Goal: Task Accomplishment & Management: Manage account settings

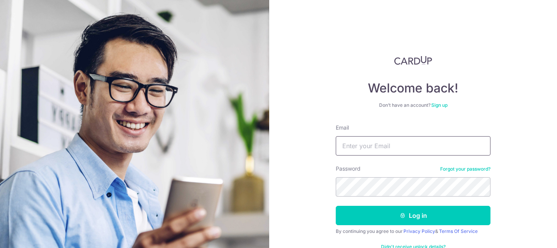
click at [393, 150] on input "Email" at bounding box center [413, 145] width 155 height 19
type input "[EMAIL_ADDRESS][DOMAIN_NAME]"
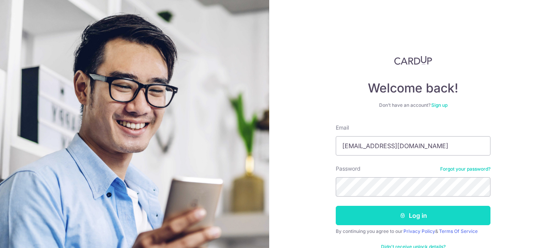
click at [410, 215] on button "Log in" at bounding box center [413, 215] width 155 height 19
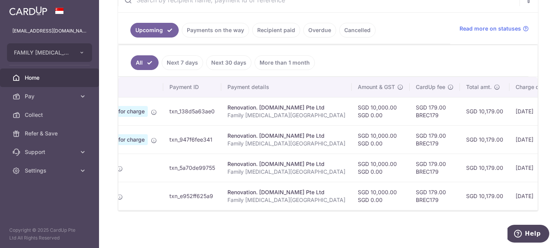
scroll to position [0, 19]
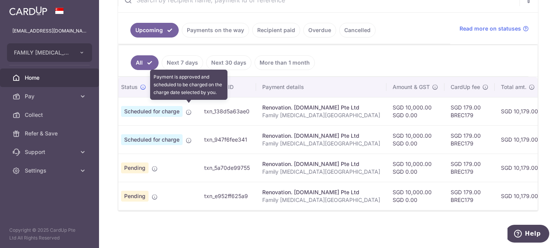
click at [187, 109] on icon at bounding box center [189, 112] width 6 height 6
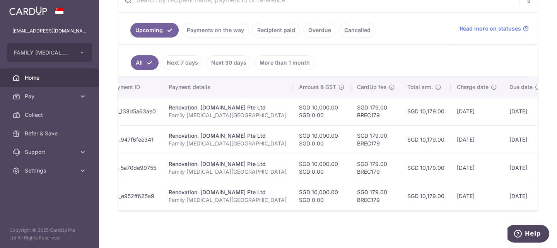
scroll to position [0, 0]
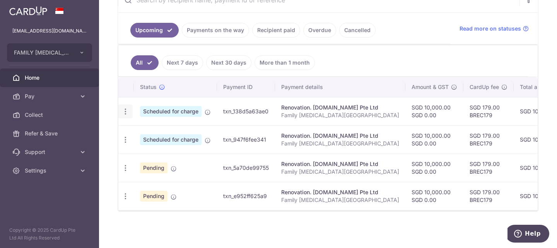
click at [123, 108] on icon "button" at bounding box center [125, 112] width 8 height 8
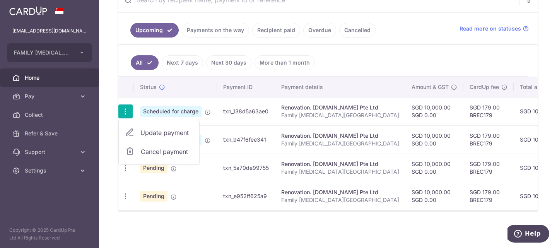
click at [172, 129] on span "Update payment" at bounding box center [166, 132] width 53 height 9
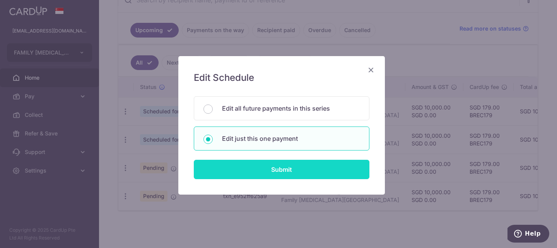
click at [273, 172] on input "Submit" at bounding box center [282, 169] width 176 height 19
radio input "true"
type input "10,000.00"
type input "0.00"
type input "[DATE]"
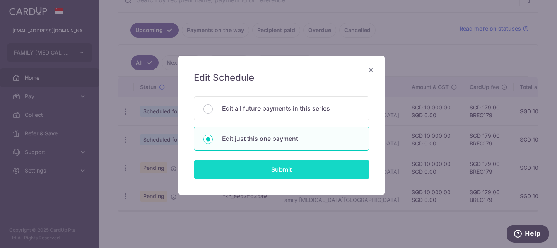
type input "Family [MEDICAL_DATA][GEOGRAPHIC_DATA]"
type input "5"
type input "Carpenters"
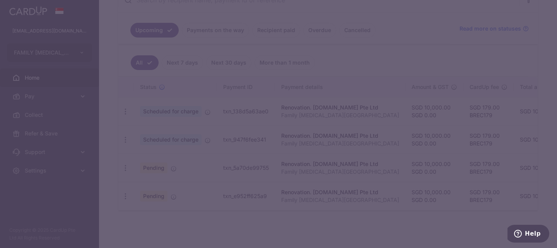
type input "BREC179"
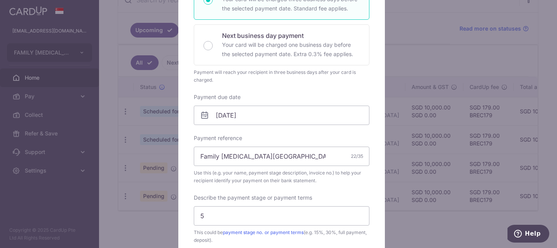
scroll to position [169, 0]
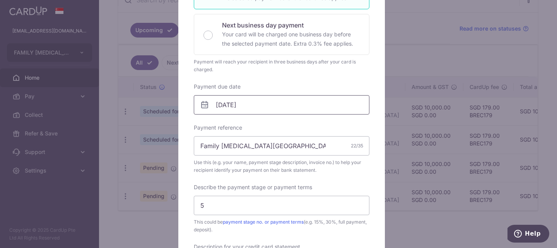
click at [280, 101] on input "[DATE]" at bounding box center [282, 104] width 176 height 19
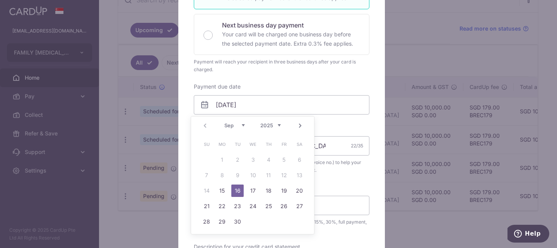
click at [237, 190] on link "16" at bounding box center [237, 190] width 12 height 12
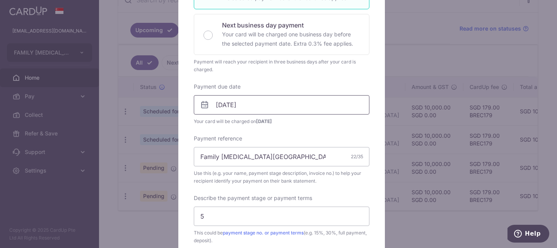
click at [266, 106] on input "[DATE]" at bounding box center [282, 104] width 176 height 19
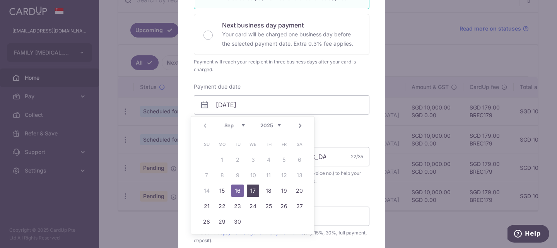
click at [256, 193] on link "17" at bounding box center [253, 190] width 12 height 12
click at [267, 107] on input "17/09/2025" at bounding box center [282, 104] width 176 height 19
click at [284, 189] on link "19" at bounding box center [284, 190] width 12 height 12
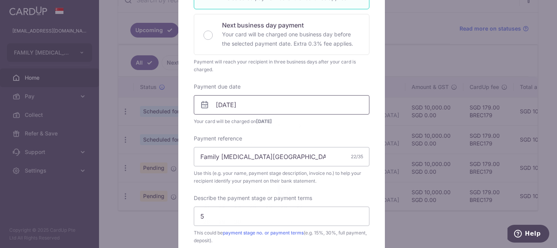
click at [261, 104] on input "[DATE]" at bounding box center [282, 104] width 176 height 19
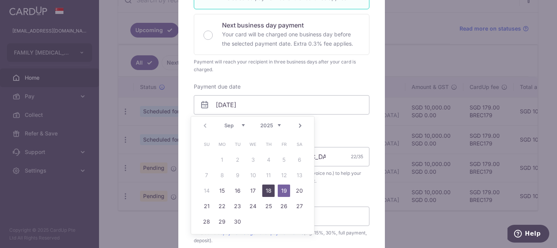
click at [266, 188] on link "18" at bounding box center [268, 190] width 12 height 12
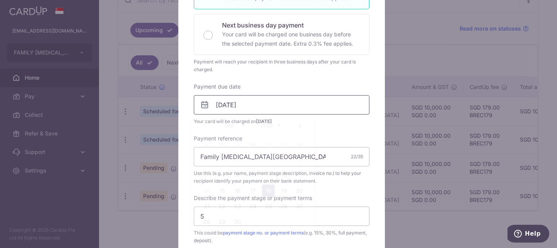
click at [260, 102] on input "[DATE]" at bounding box center [282, 104] width 176 height 19
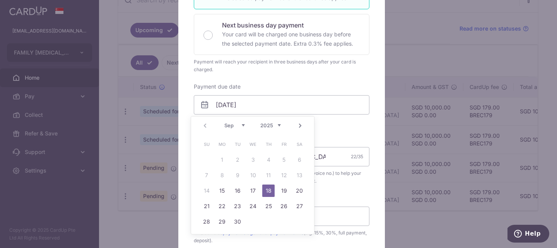
click at [269, 190] on link "18" at bounding box center [268, 190] width 12 height 12
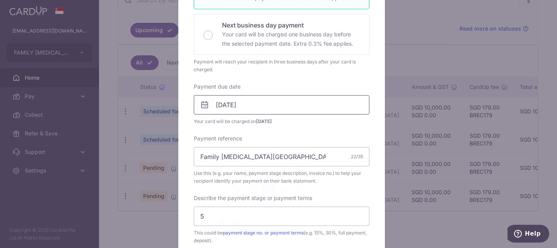
click at [251, 105] on input "[DATE]" at bounding box center [282, 104] width 176 height 19
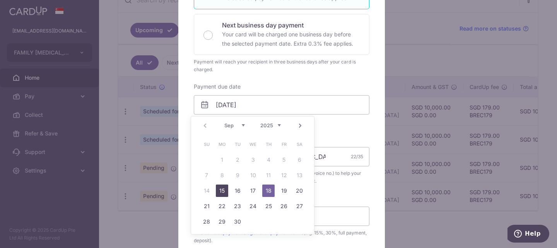
click at [223, 190] on link "15" at bounding box center [222, 190] width 12 height 12
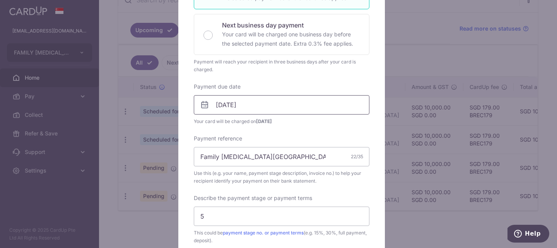
click at [278, 106] on input "[DATE]" at bounding box center [282, 104] width 176 height 19
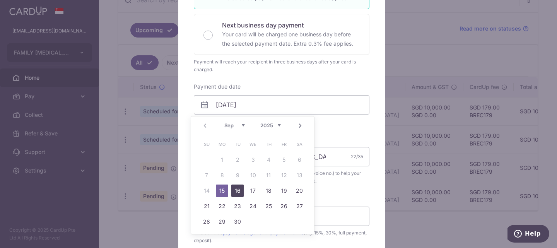
click at [239, 189] on link "16" at bounding box center [237, 190] width 12 height 12
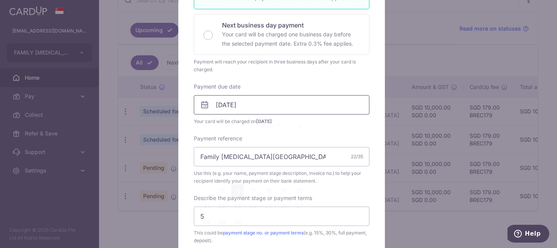
click at [276, 102] on input "[DATE]" at bounding box center [282, 104] width 176 height 19
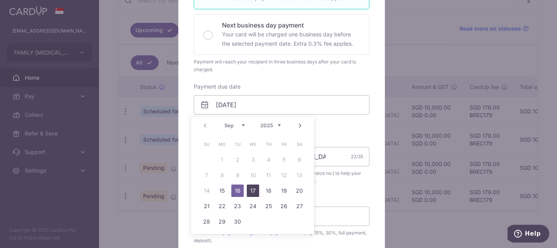
click at [251, 189] on link "17" at bounding box center [253, 190] width 12 height 12
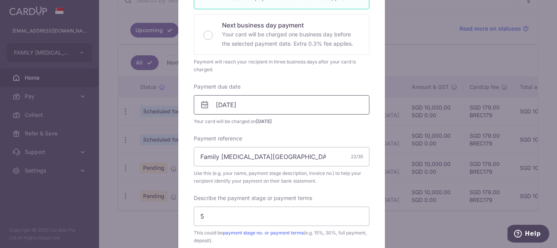
click at [272, 100] on input "17/09/2025" at bounding box center [282, 104] width 176 height 19
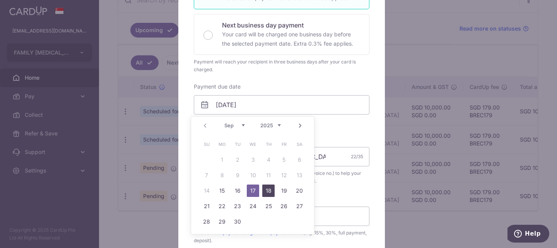
click at [271, 188] on link "18" at bounding box center [268, 190] width 12 height 12
type input "[DATE]"
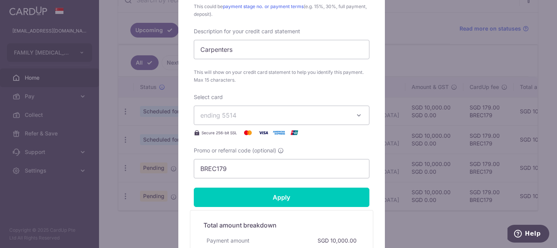
scroll to position [397, 0]
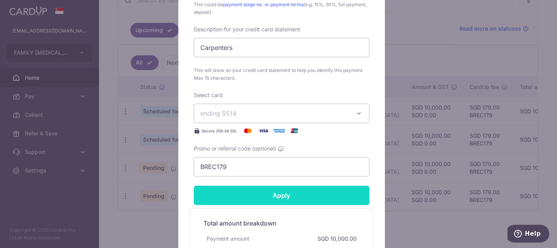
click at [270, 191] on input "Apply" at bounding box center [282, 195] width 176 height 19
type input "Successfully Applied"
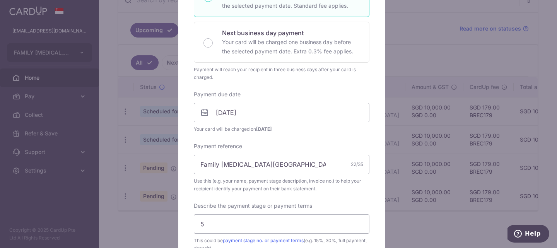
scroll to position [34, 0]
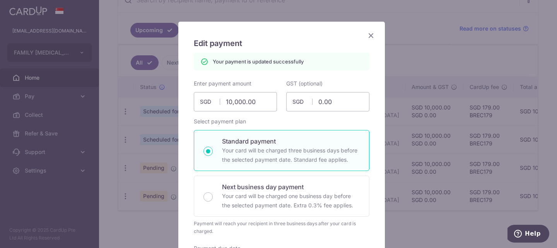
click at [368, 39] on icon "Close" at bounding box center [370, 36] width 9 height 10
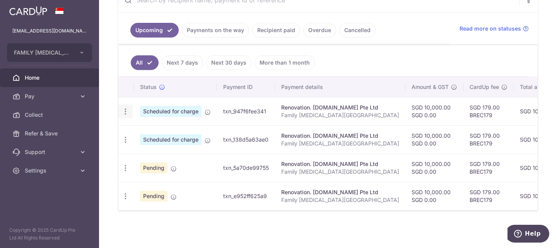
click at [124, 108] on icon "button" at bounding box center [125, 112] width 8 height 8
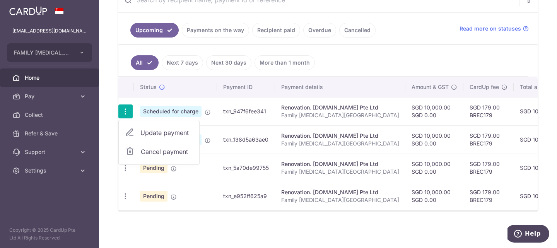
click at [452, 62] on ul "All Next 7 days Next 30 days More than 1 month" at bounding box center [323, 60] width 410 height 31
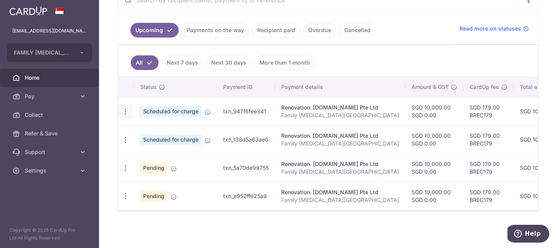
click at [125, 108] on icon "button" at bounding box center [125, 112] width 8 height 8
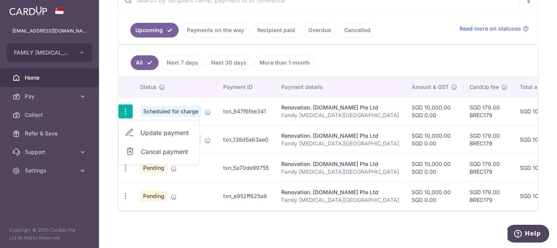
click at [169, 128] on span "Update payment" at bounding box center [166, 132] width 53 height 9
radio input "true"
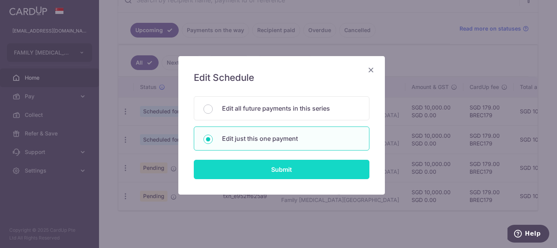
click at [278, 166] on input "Submit" at bounding box center [282, 169] width 176 height 19
radio input "true"
type input "10,000.00"
type input "0.00"
type input "17/09/2025"
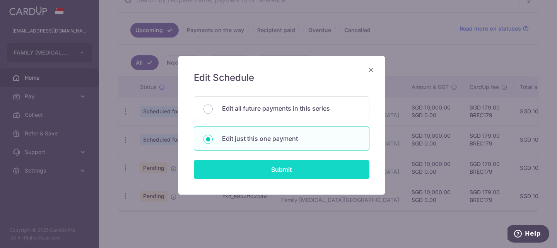
type input "Family [MEDICAL_DATA][GEOGRAPHIC_DATA]"
type input "6"
type input "Carpenters"
type input "BREC179"
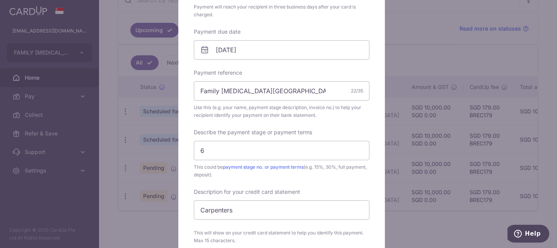
scroll to position [271, 0]
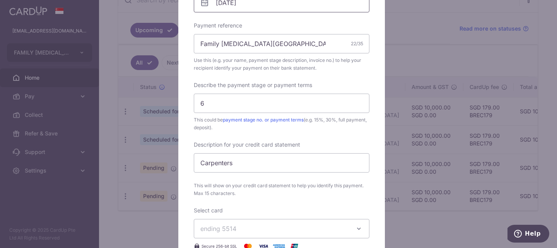
click at [249, 3] on input "17/09/2025" at bounding box center [282, 2] width 176 height 19
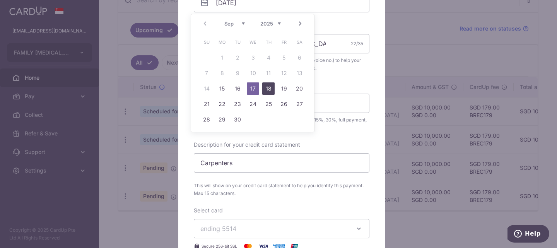
click at [269, 90] on link "18" at bounding box center [268, 88] width 12 height 12
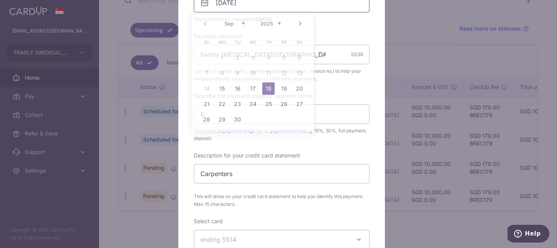
click at [278, 8] on input "[DATE]" at bounding box center [282, 2] width 176 height 19
click at [283, 86] on link "19" at bounding box center [284, 88] width 12 height 12
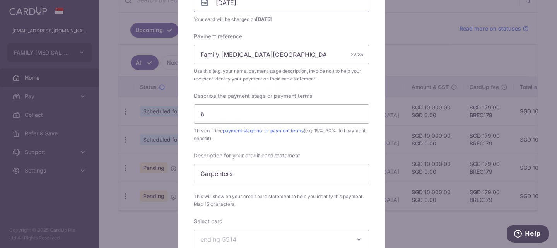
click at [263, 10] on input "[DATE]" at bounding box center [282, 2] width 176 height 19
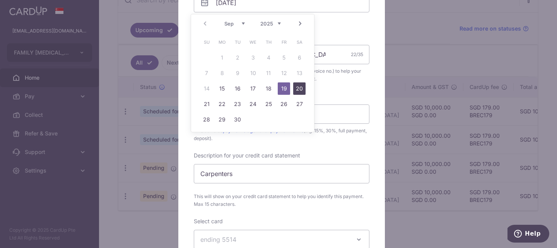
click at [298, 86] on link "20" at bounding box center [299, 88] width 12 height 12
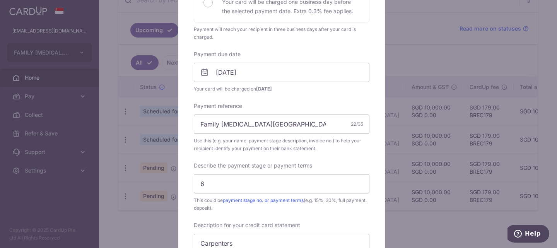
scroll to position [200, 0]
click at [289, 74] on input "20/09/2025" at bounding box center [282, 73] width 176 height 19
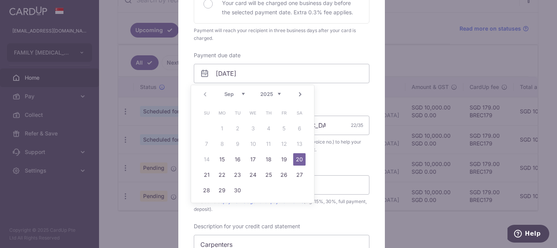
click at [299, 157] on link "20" at bounding box center [299, 159] width 12 height 12
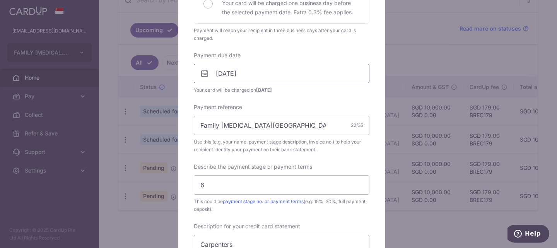
click at [261, 75] on input "20/09/2025" at bounding box center [282, 73] width 176 height 19
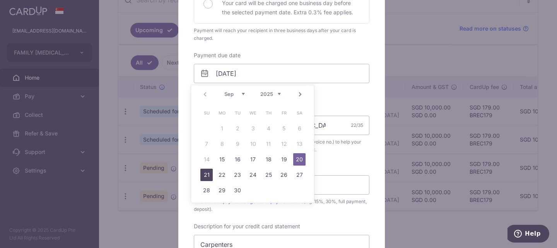
click at [205, 172] on link "21" at bounding box center [206, 175] width 12 height 12
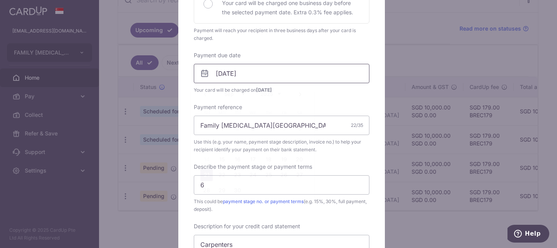
click at [267, 66] on input "21/09/2025" at bounding box center [282, 73] width 176 height 19
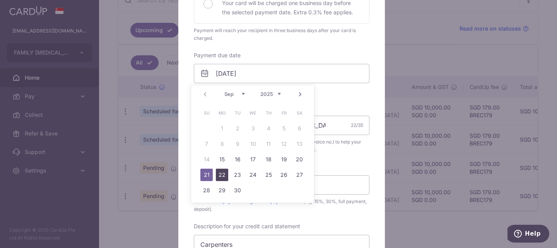
click at [222, 171] on link "22" at bounding box center [222, 175] width 12 height 12
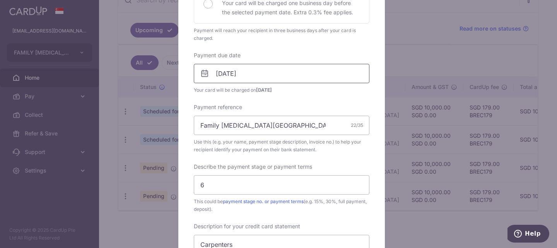
click at [271, 74] on input "22/09/2025" at bounding box center [282, 73] width 176 height 19
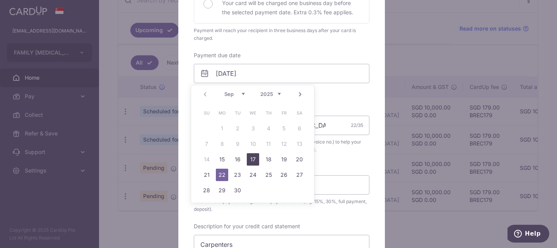
click at [250, 156] on link "17" at bounding box center [253, 159] width 12 height 12
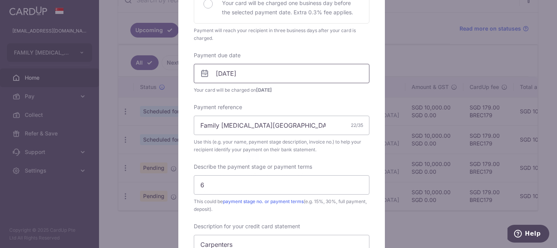
click at [291, 70] on input "17/09/2025" at bounding box center [282, 73] width 176 height 19
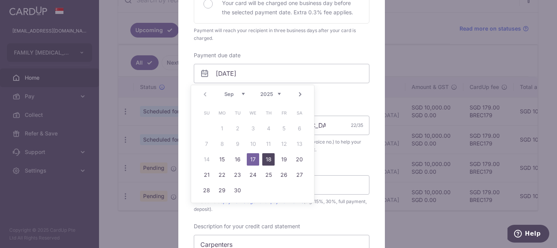
click at [270, 159] on link "18" at bounding box center [268, 159] width 12 height 12
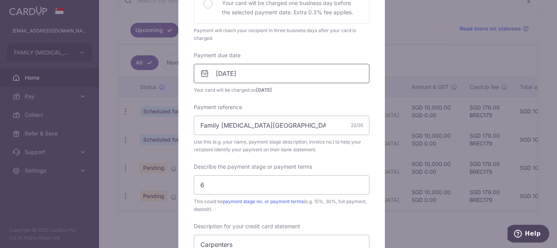
click at [258, 75] on input "[DATE]" at bounding box center [282, 73] width 176 height 19
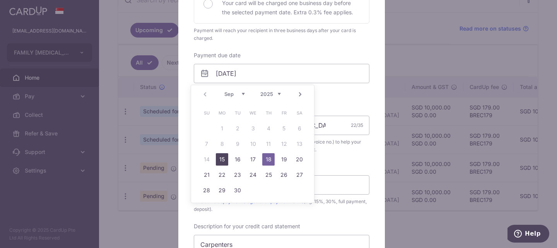
click at [222, 157] on link "15" at bounding box center [222, 159] width 12 height 12
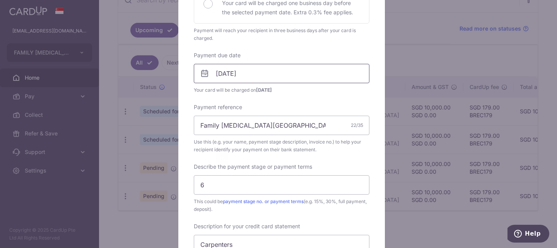
drag, startPoint x: 301, startPoint y: 77, endPoint x: 283, endPoint y: 105, distance: 33.5
click at [301, 76] on input "[DATE]" at bounding box center [282, 73] width 176 height 19
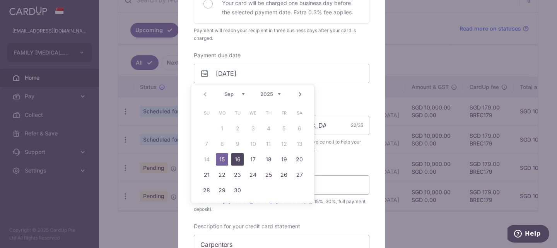
click at [237, 155] on link "16" at bounding box center [237, 159] width 12 height 12
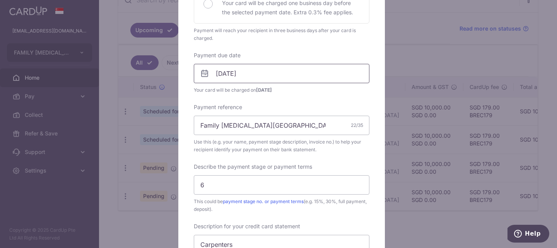
click at [258, 75] on input "[DATE]" at bounding box center [282, 73] width 176 height 19
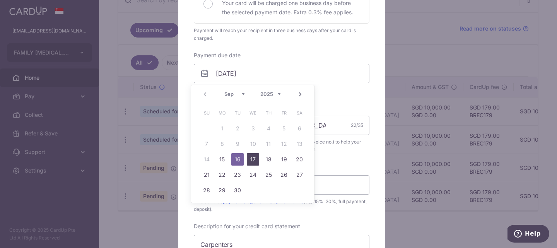
click at [252, 155] on link "17" at bounding box center [253, 159] width 12 height 12
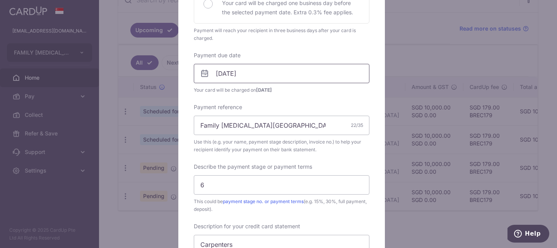
click at [268, 80] on input "17/09/2025" at bounding box center [282, 73] width 176 height 19
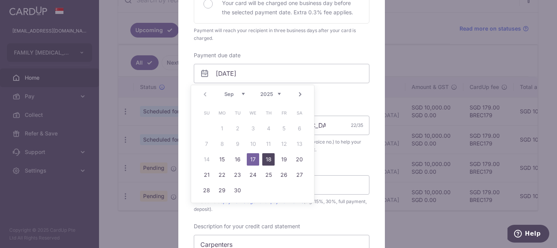
click at [265, 159] on link "18" at bounding box center [268, 159] width 12 height 12
type input "[DATE]"
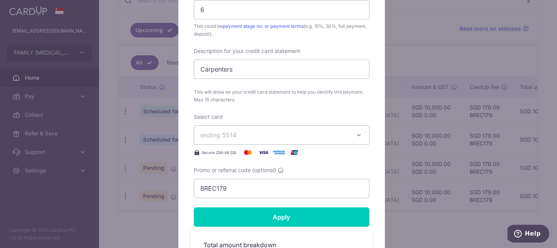
scroll to position [420, 0]
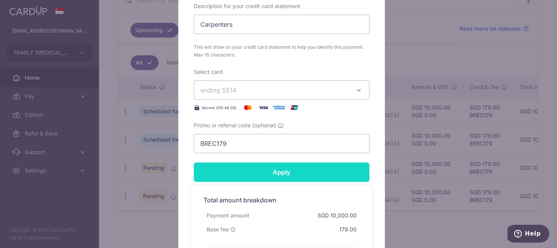
click at [294, 168] on input "Apply" at bounding box center [282, 171] width 176 height 19
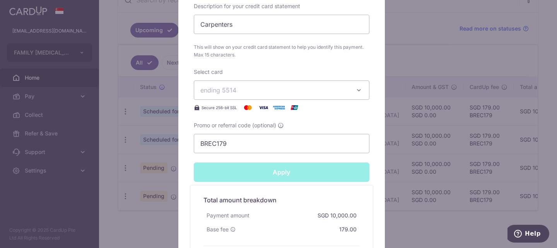
type input "Successfully Applied"
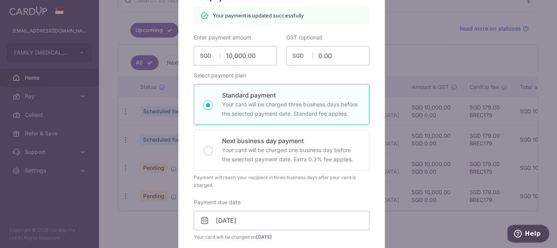
scroll to position [0, 0]
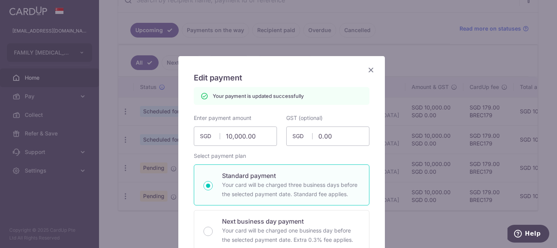
click at [370, 69] on icon "Close" at bounding box center [370, 70] width 9 height 10
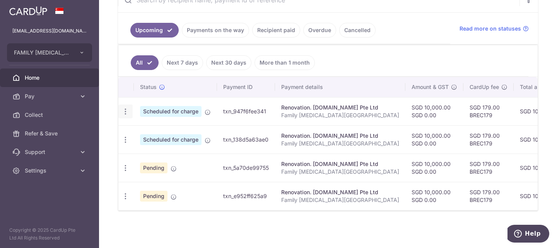
click at [125, 108] on icon "button" at bounding box center [125, 112] width 8 height 8
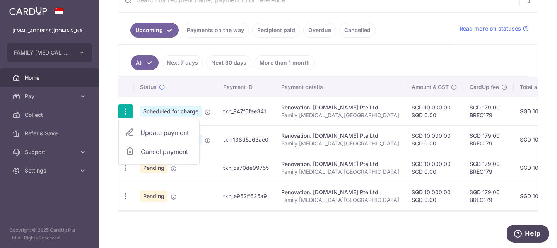
click at [168, 128] on span "Update payment" at bounding box center [166, 132] width 53 height 9
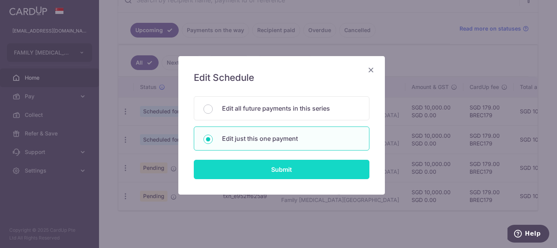
click at [284, 168] on input "Submit" at bounding box center [282, 169] width 176 height 19
radio input "true"
type input "10,000.00"
type input "0.00"
type input "[DATE]"
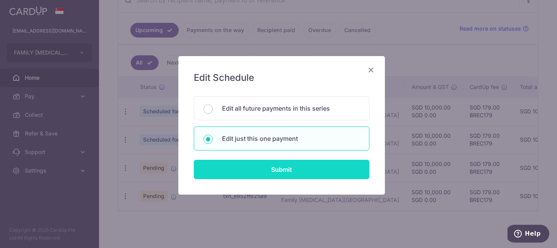
type input "Family [MEDICAL_DATA][GEOGRAPHIC_DATA]"
type input "6"
type input "Carpenters"
type input "BREC179"
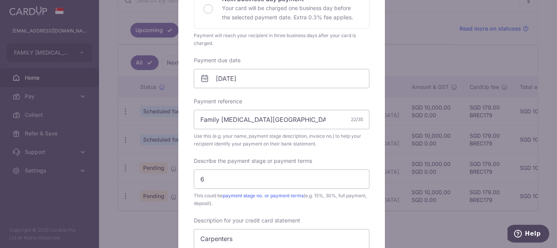
scroll to position [197, 0]
click at [284, 72] on input "[DATE]" at bounding box center [282, 76] width 176 height 19
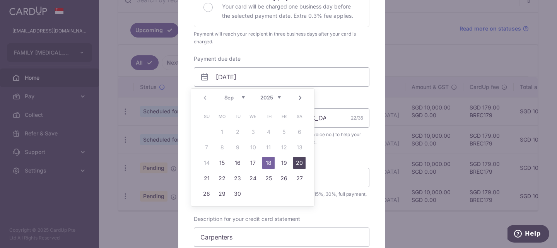
click at [297, 161] on link "20" at bounding box center [299, 163] width 12 height 12
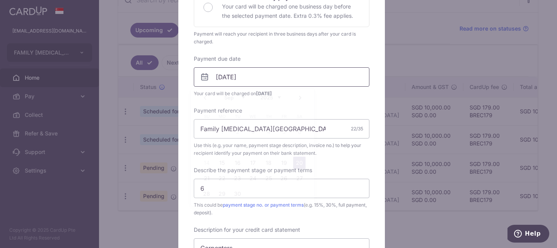
click at [264, 70] on input "20/09/2025" at bounding box center [282, 76] width 176 height 19
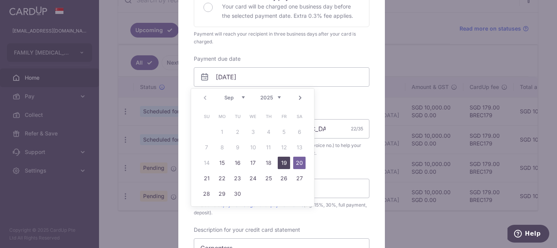
click at [287, 164] on link "19" at bounding box center [284, 163] width 12 height 12
type input "[DATE]"
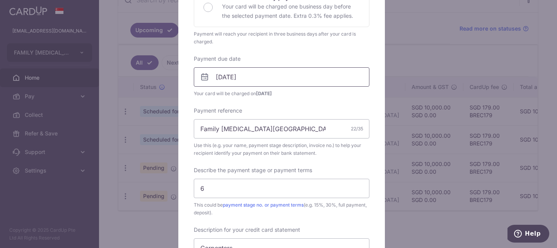
click at [268, 82] on input "[DATE]" at bounding box center [282, 76] width 176 height 19
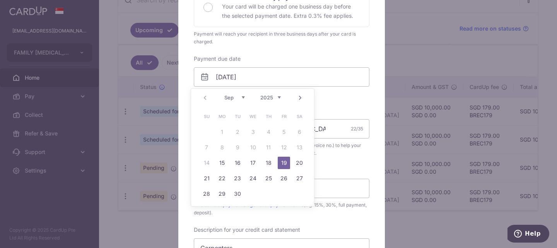
click at [287, 162] on link "19" at bounding box center [284, 163] width 12 height 12
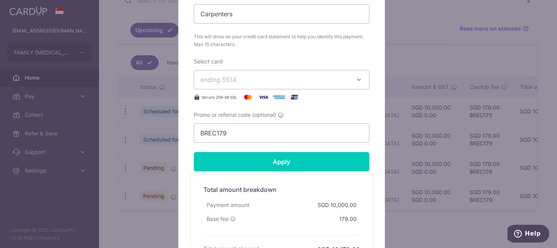
scroll to position [440, 0]
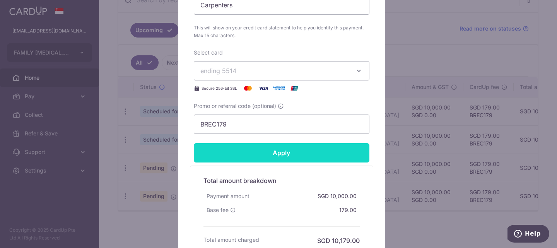
click at [282, 152] on input "Apply" at bounding box center [282, 152] width 176 height 19
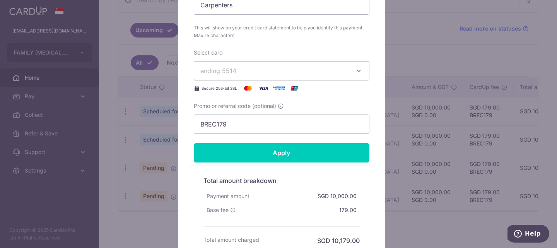
type input "Successfully Applied"
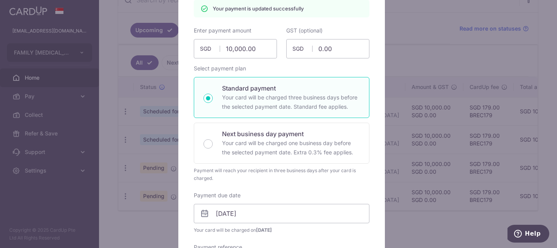
scroll to position [0, 0]
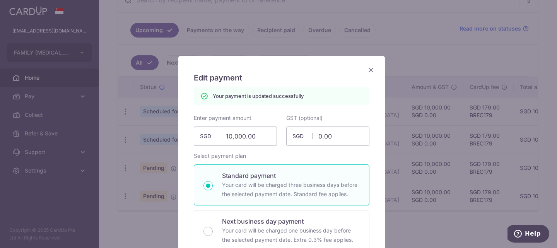
click at [366, 69] on icon "Close" at bounding box center [370, 70] width 9 height 10
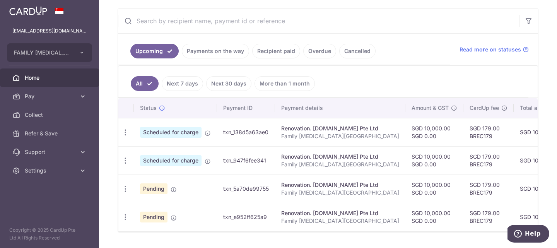
scroll to position [166, 0]
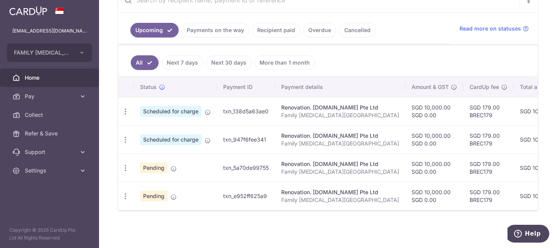
click at [401, 214] on div "× Pause Schedule Pause all future payments in this series Pause just this one p…" at bounding box center [328, 124] width 458 height 248
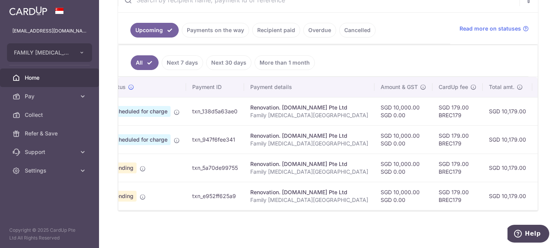
drag, startPoint x: 450, startPoint y: 214, endPoint x: 499, endPoint y: 222, distance: 49.5
click at [499, 222] on div "× Pause Schedule Pause all future payments in this series Pause just this one p…" at bounding box center [328, 124] width 458 height 248
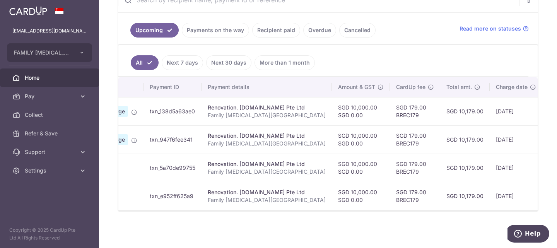
drag, startPoint x: 367, startPoint y: 217, endPoint x: 396, endPoint y: 218, distance: 29.0
click at [396, 218] on div "× Pause Schedule Pause all future payments in this series Pause just this one p…" at bounding box center [328, 124] width 458 height 248
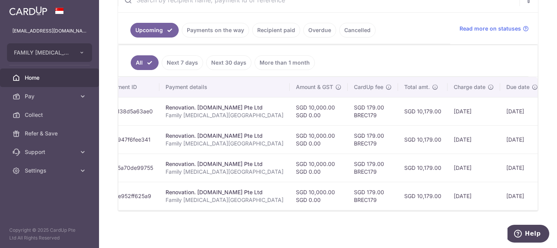
scroll to position [0, 107]
